Goal: Go to known website: Access a specific website the user already knows

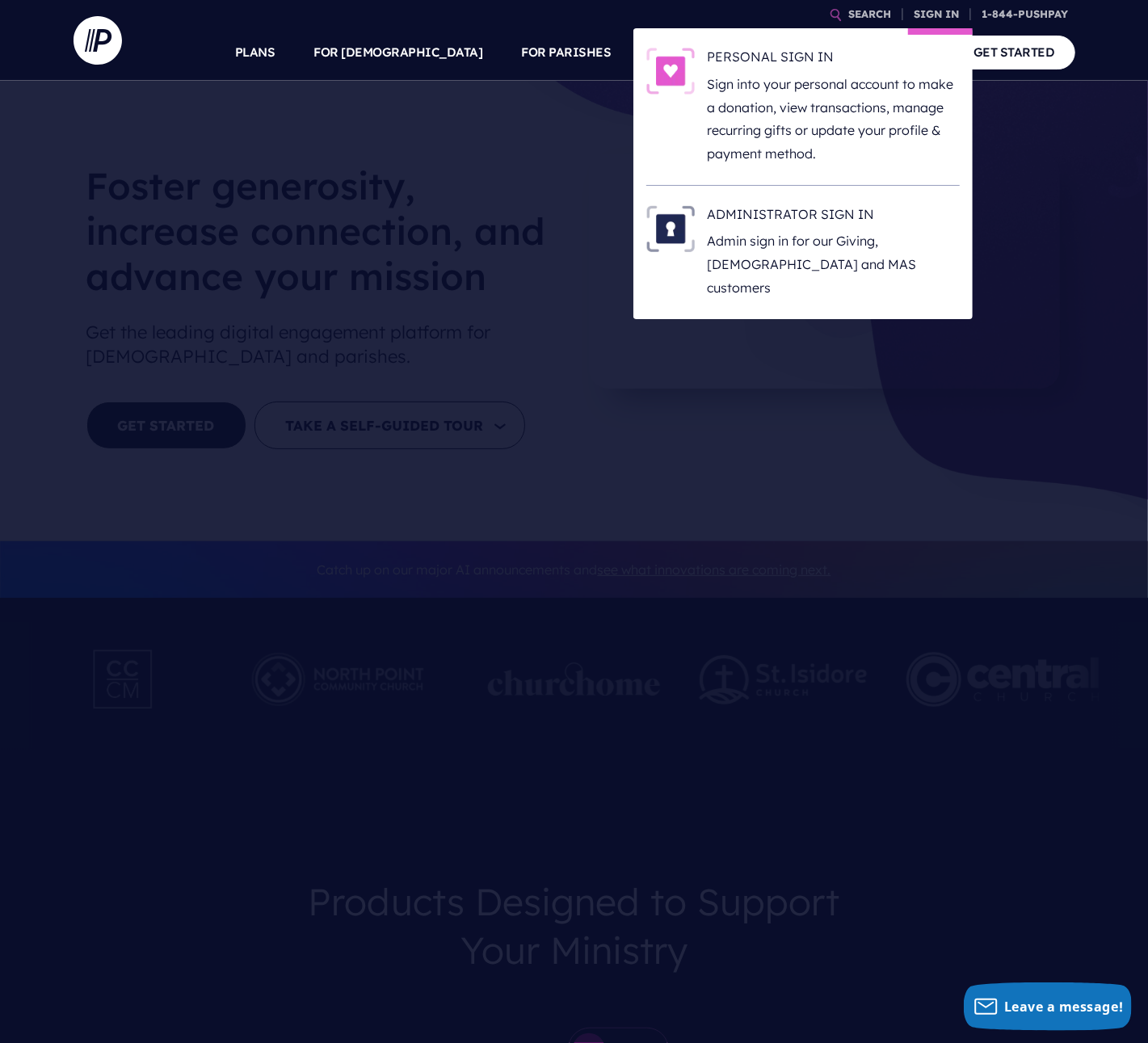
click at [846, 202] on li "ADMINISTRATOR SIGN IN Admin sign in for our Giving, [DEMOGRAPHIC_DATA] and MAS …" at bounding box center [803, 252] width 314 height 133
click at [828, 223] on h6 "ADMINISTRATOR SIGN IN" at bounding box center [834, 217] width 252 height 24
click at [812, 205] on h6 "ADMINISTRATOR SIGN IN" at bounding box center [834, 217] width 252 height 24
click at [931, 17] on link "SIGN IN" at bounding box center [937, 14] width 58 height 28
click at [779, 205] on h6 "ADMINISTRATOR SIGN IN" at bounding box center [834, 217] width 252 height 24
